Goal: Task Accomplishment & Management: Manage account settings

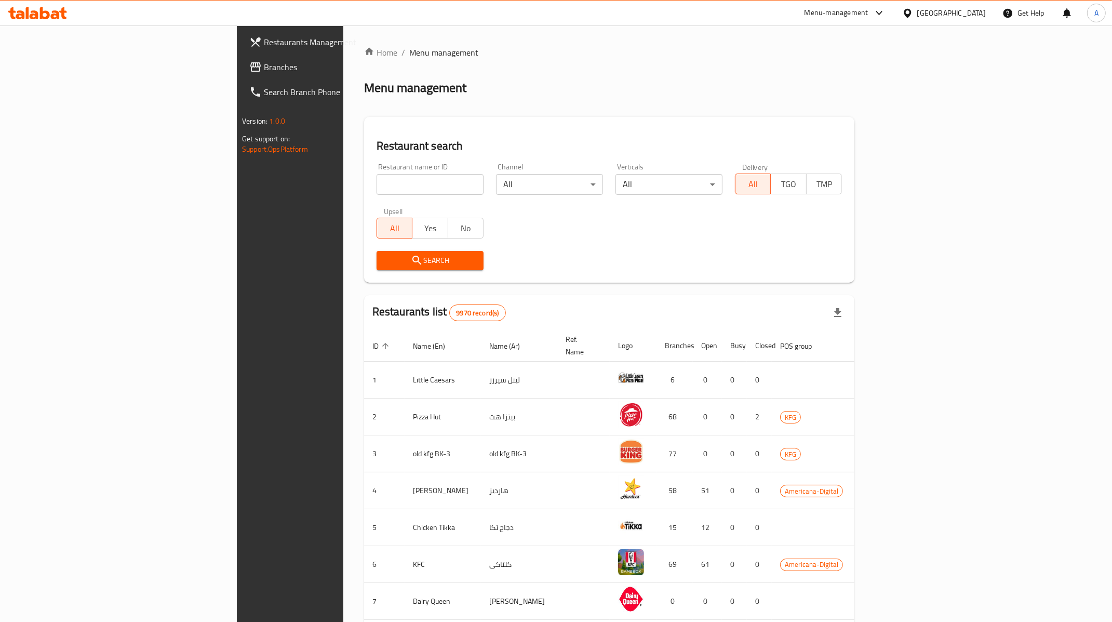
click at [918, 16] on div at bounding box center [909, 12] width 15 height 11
click at [857, 267] on div "[GEOGRAPHIC_DATA]" at bounding box center [874, 272] width 69 height 11
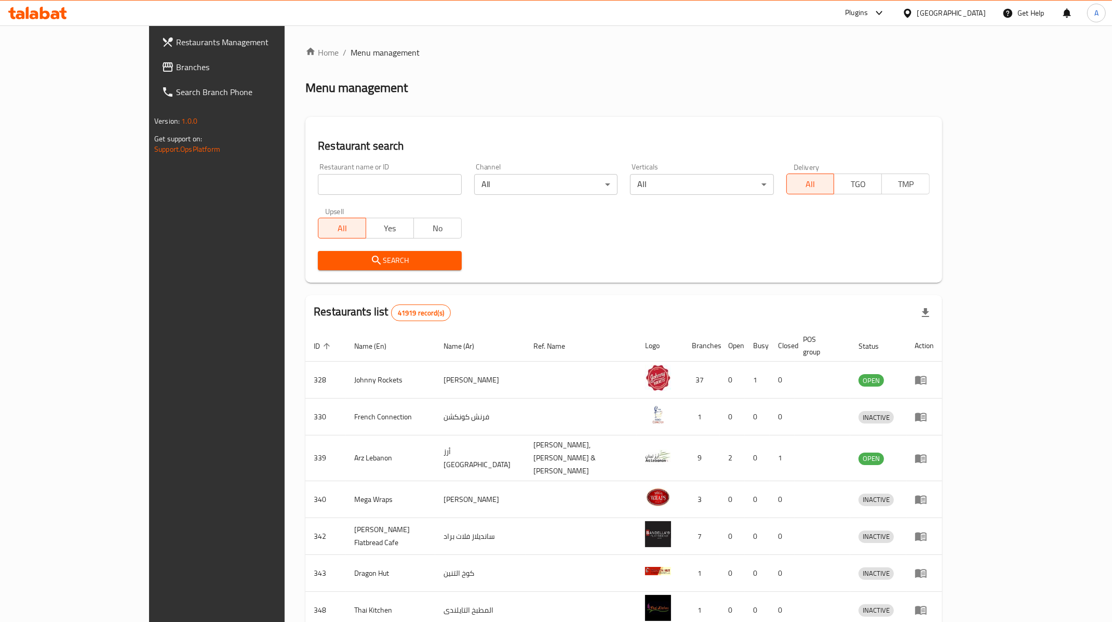
click at [318, 192] on input "search" at bounding box center [389, 184] width 143 height 21
paste input "675488"
type input "675488"
click at [378, 263] on span "Search" at bounding box center [389, 260] width 127 height 13
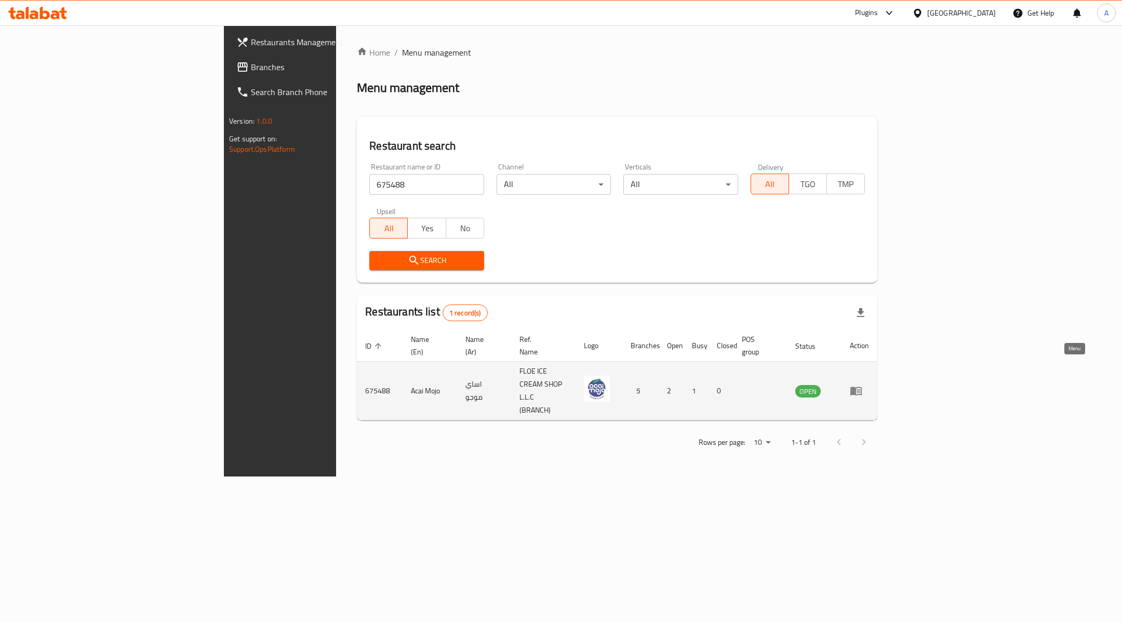
click at [862, 387] on icon "enhanced table" at bounding box center [856, 391] width 11 height 9
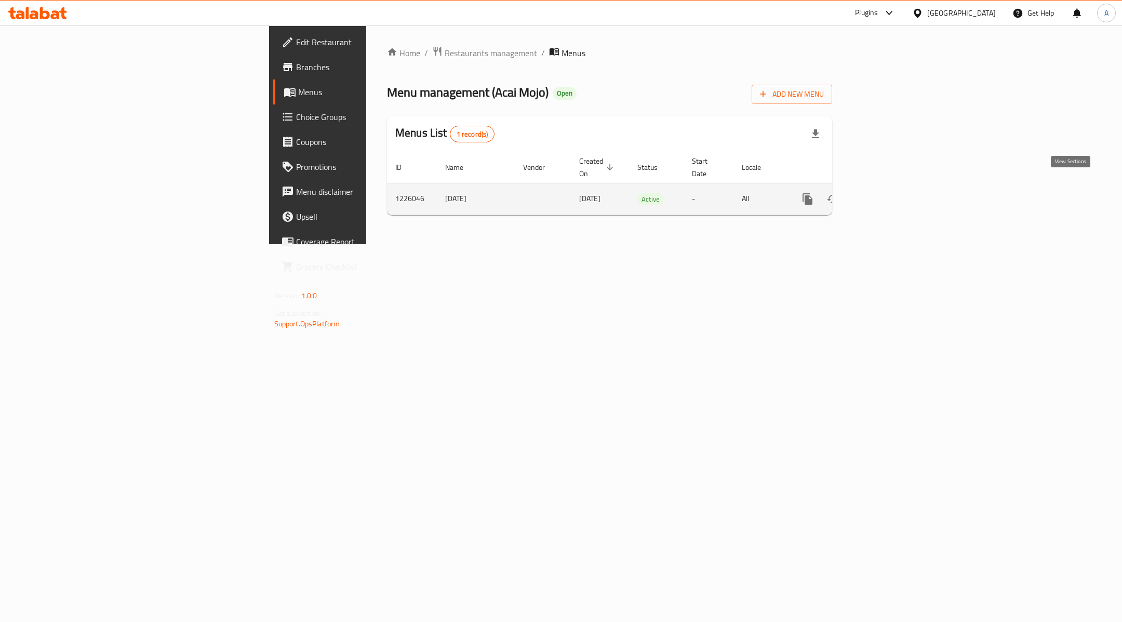
click at [887, 194] on icon "enhanced table" at bounding box center [882, 198] width 9 height 9
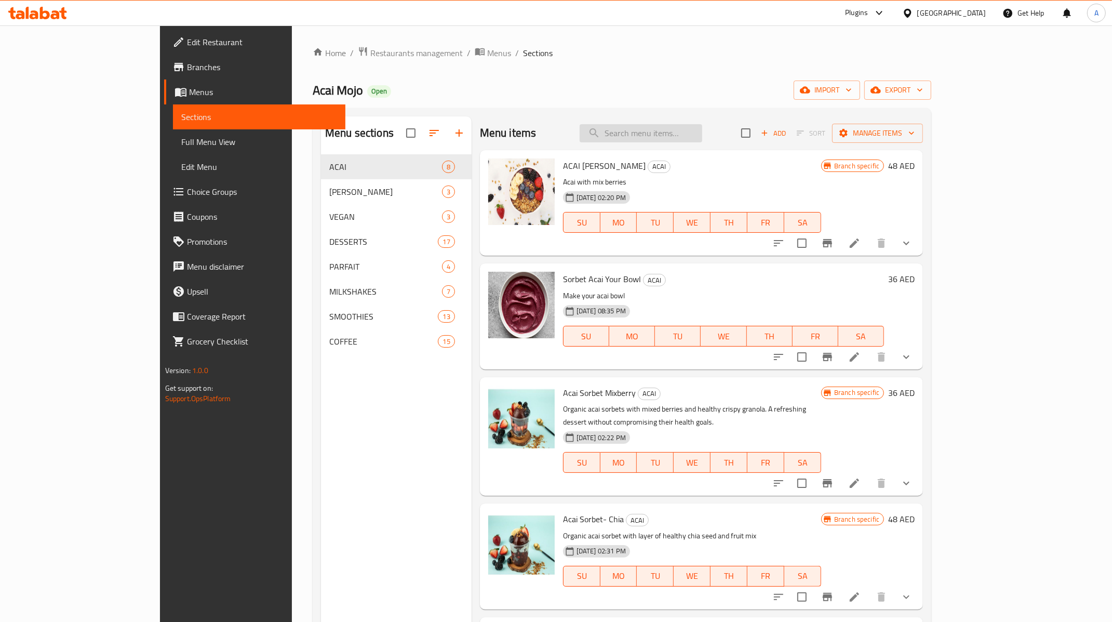
click at [702, 129] on input "search" at bounding box center [641, 133] width 123 height 18
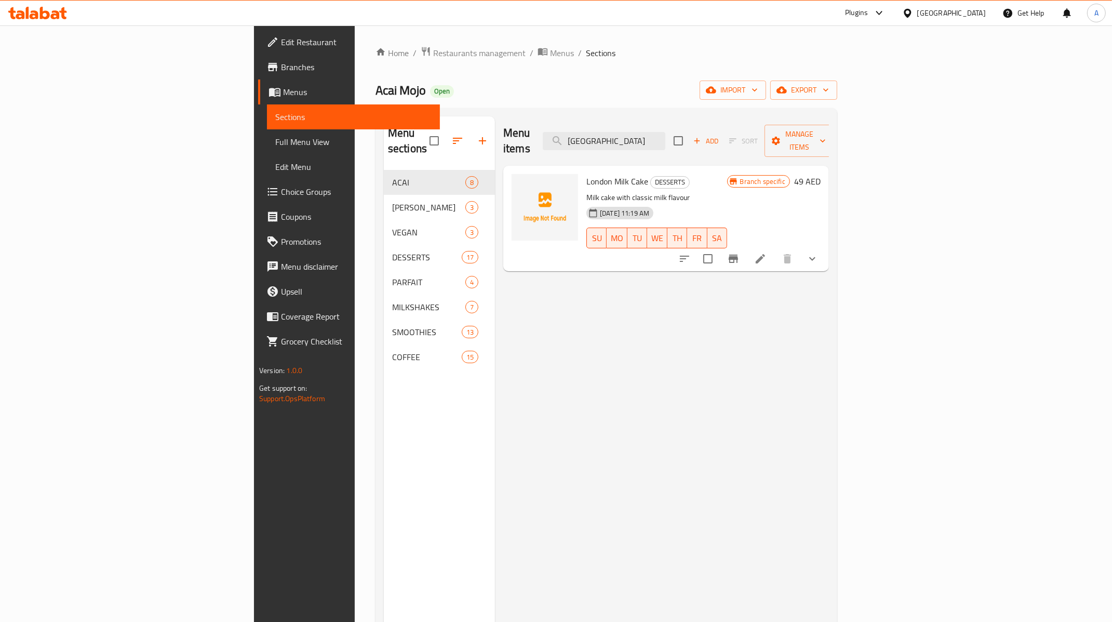
type input "[GEOGRAPHIC_DATA]"
click at [767, 253] on icon at bounding box center [760, 259] width 12 height 12
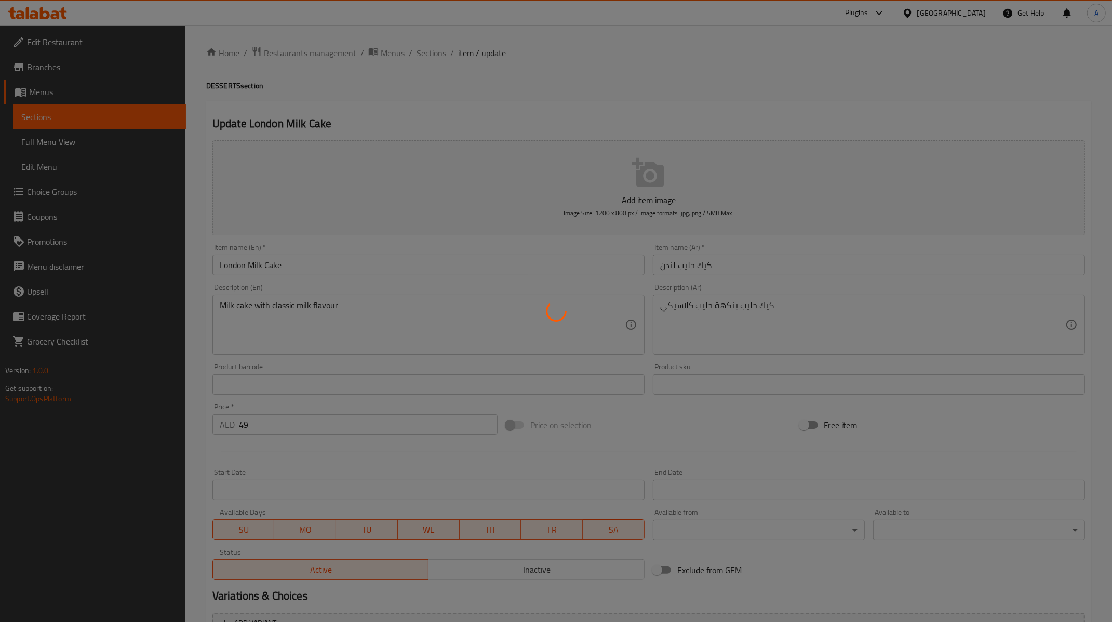
type input "إضافات"
type input "0"
type input "1"
type input "اختيار الإضافات"
type input "0"
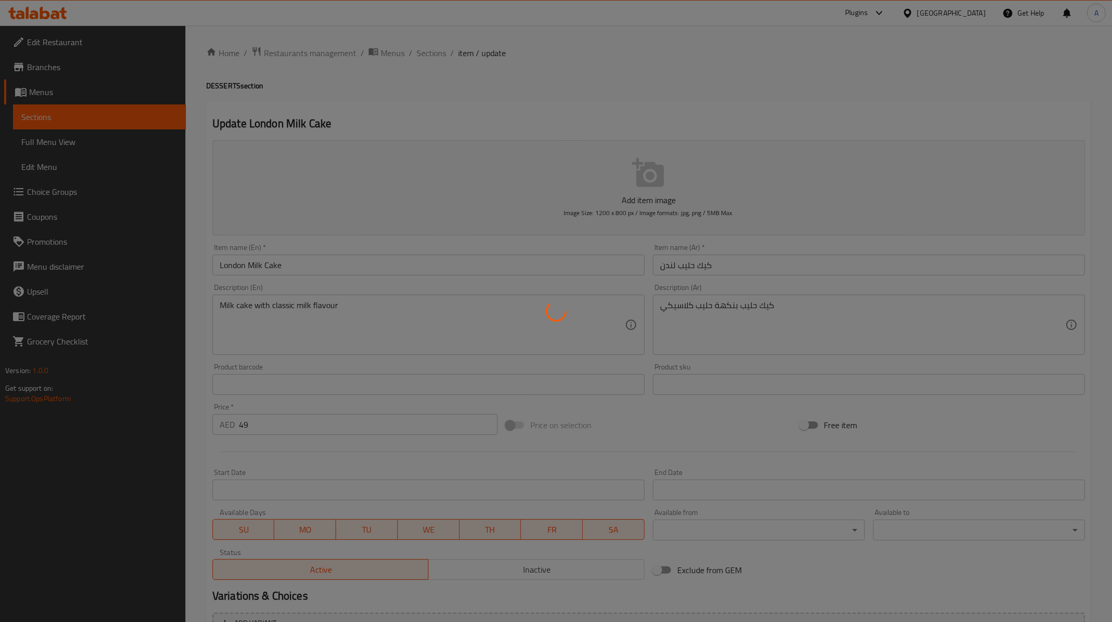
type input "1"
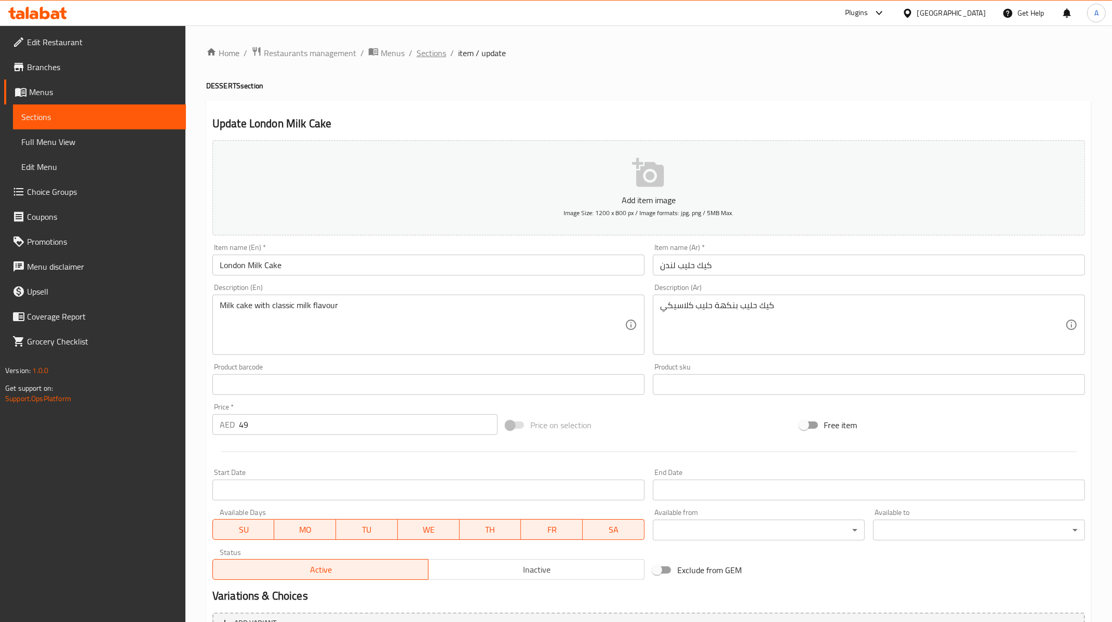
click at [436, 59] on span "Sections" at bounding box center [432, 53] width 30 height 12
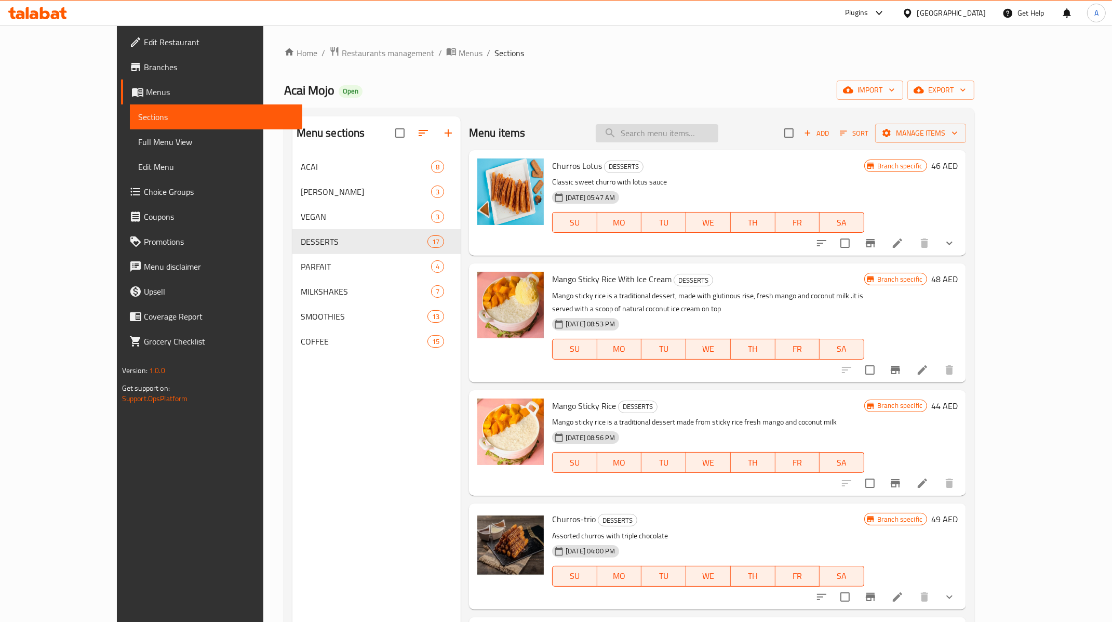
click at [696, 137] on input "search" at bounding box center [657, 133] width 123 height 18
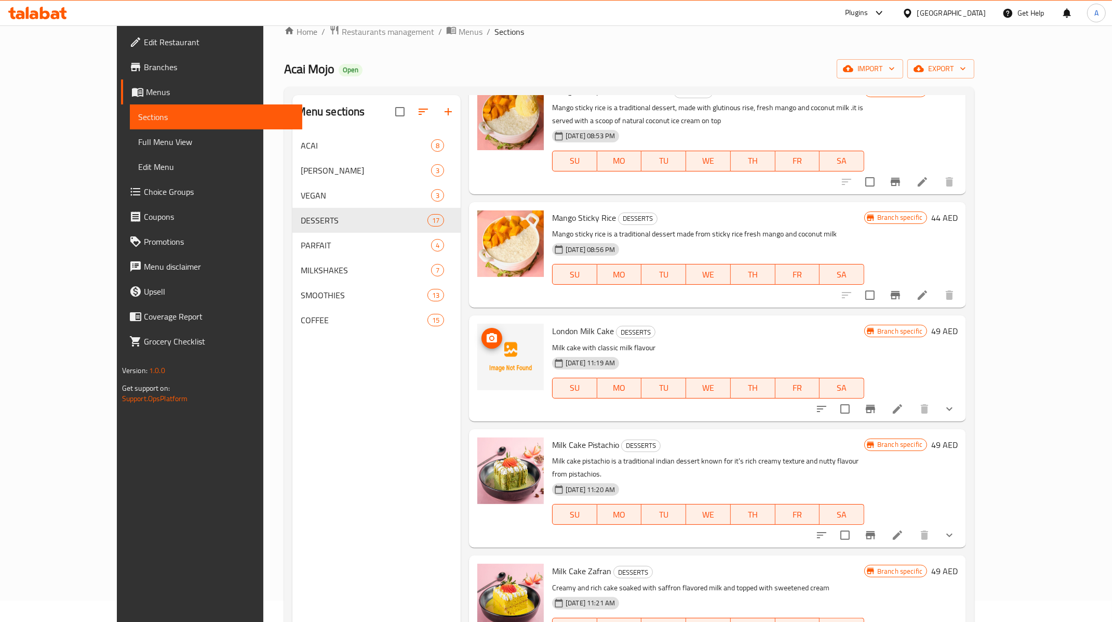
scroll to position [421, 0]
type input "milk"
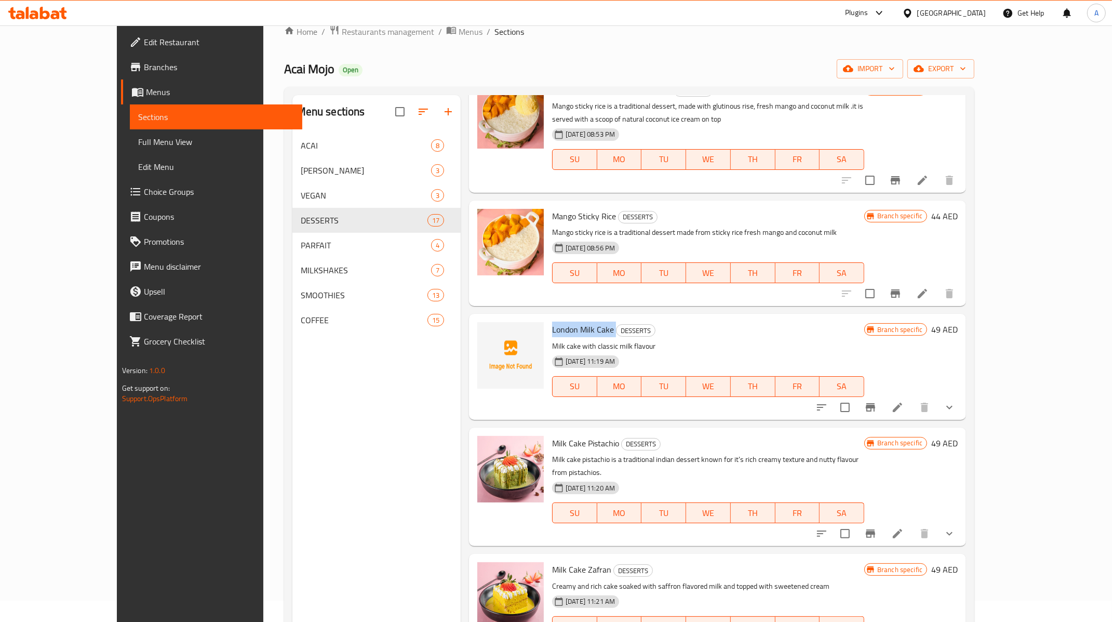
drag, startPoint x: 520, startPoint y: 301, endPoint x: 627, endPoint y: 326, distance: 109.4
click at [586, 318] on div "London Milk Cake DESSERTS Milk cake with classic milk flavour [DATE] 11:19 AM S…" at bounding box center [708, 366] width 321 height 97
copy h6 "London Milk Cake"
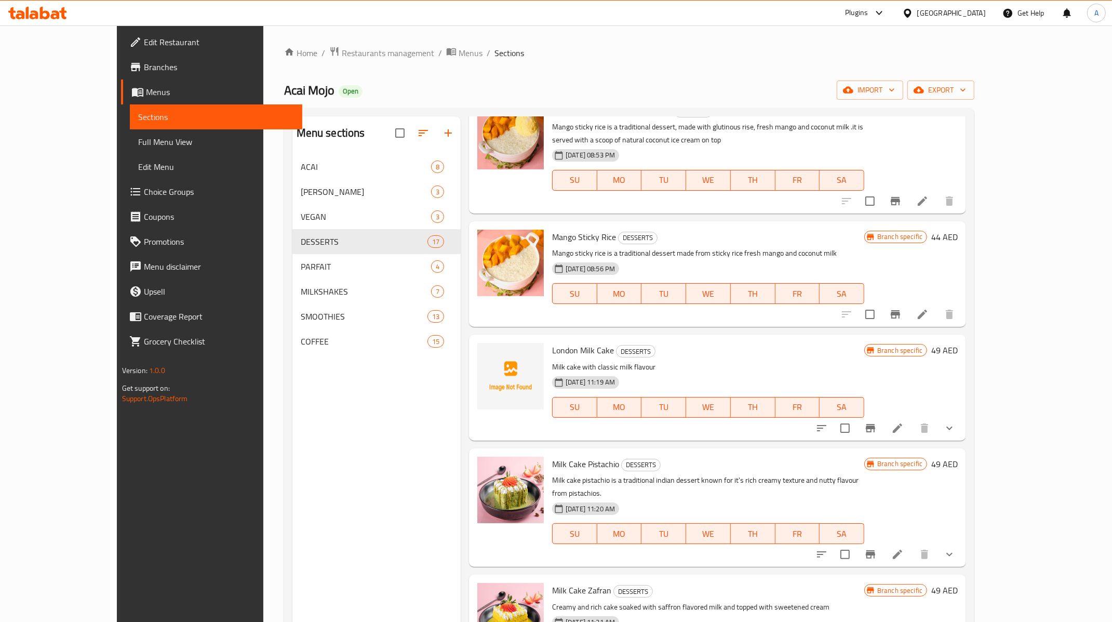
drag, startPoint x: 824, startPoint y: 58, endPoint x: 800, endPoint y: 58, distance: 23.9
click at [824, 58] on ol "Home / Restaurants management / Menus / Sections" at bounding box center [629, 53] width 691 height 14
